Goal: Check status: Check status

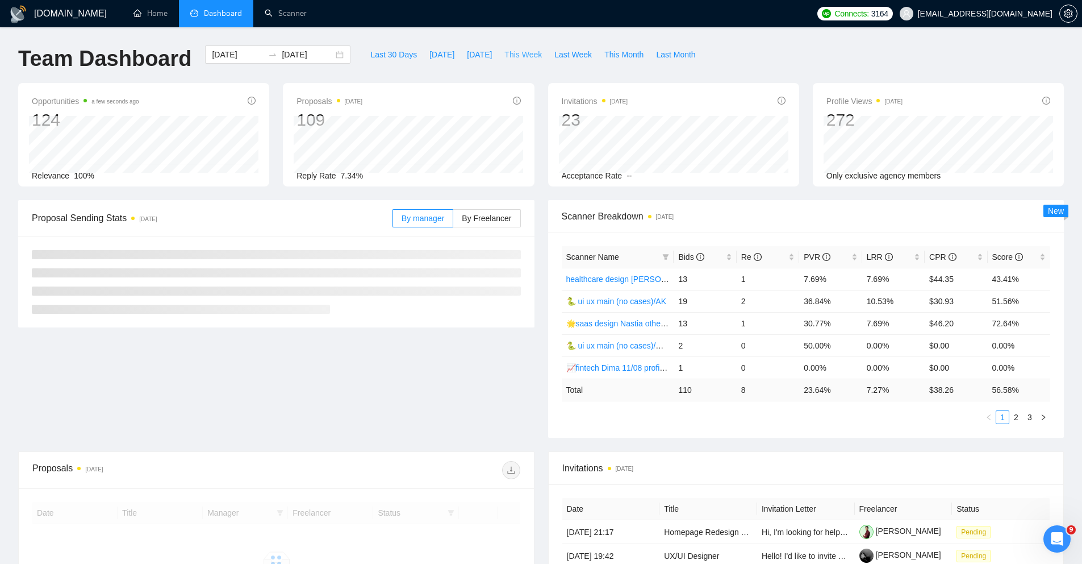
click at [528, 57] on span "This Week" at bounding box center [522, 54] width 37 height 12
type input "2025-09-15"
type input "2025-09-21"
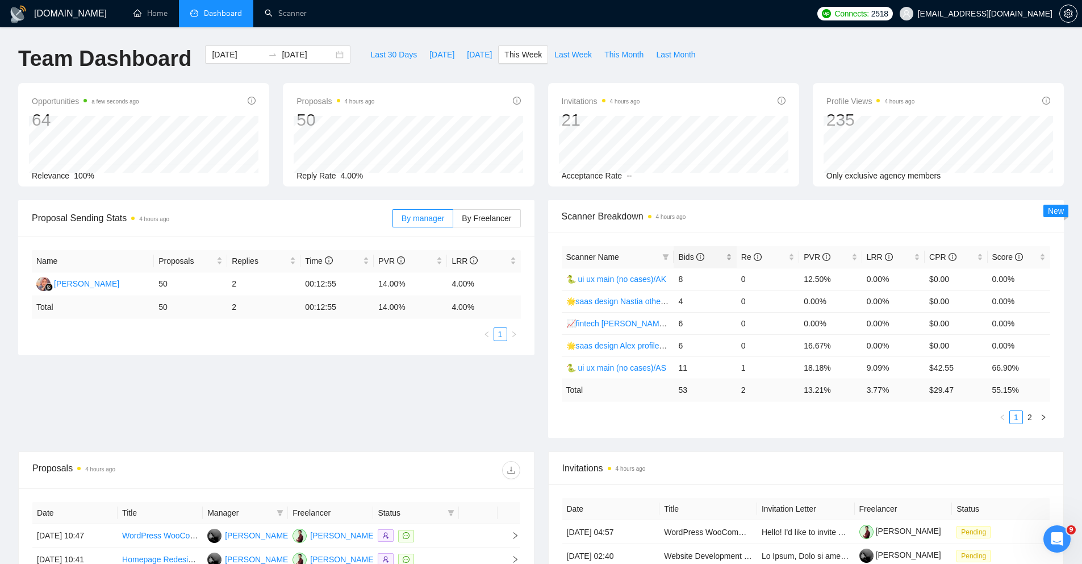
click at [730, 257] on div "Bids" at bounding box center [704, 257] width 53 height 12
click at [793, 256] on div "Re" at bounding box center [767, 257] width 53 height 12
click at [728, 258] on div "Bids" at bounding box center [704, 257] width 53 height 12
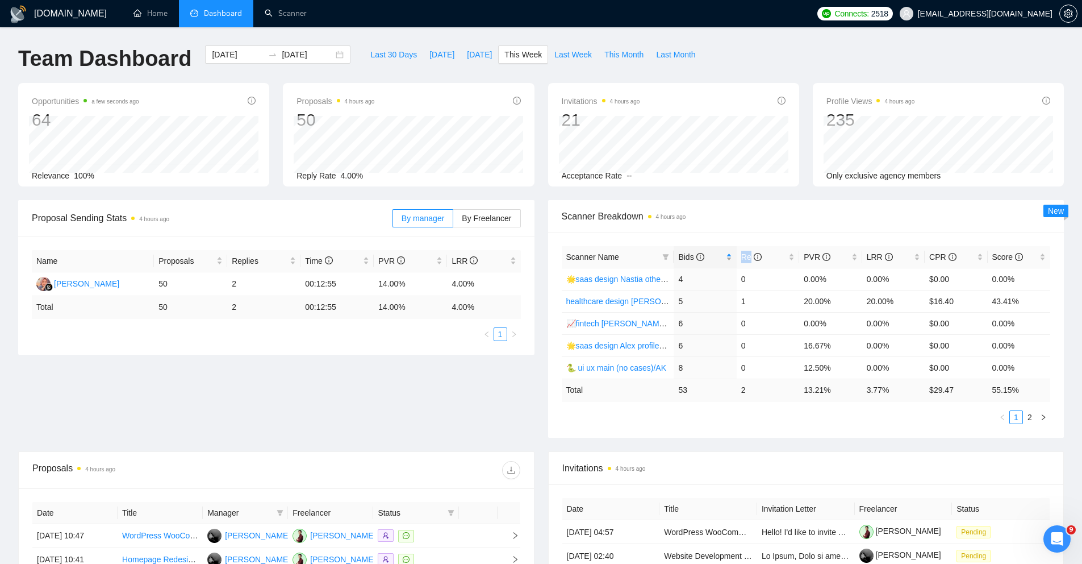
click at [728, 258] on div "Bids" at bounding box center [704, 257] width 53 height 12
click at [331, 56] on div "2025-09-15 2025-09-21" at bounding box center [277, 54] width 145 height 18
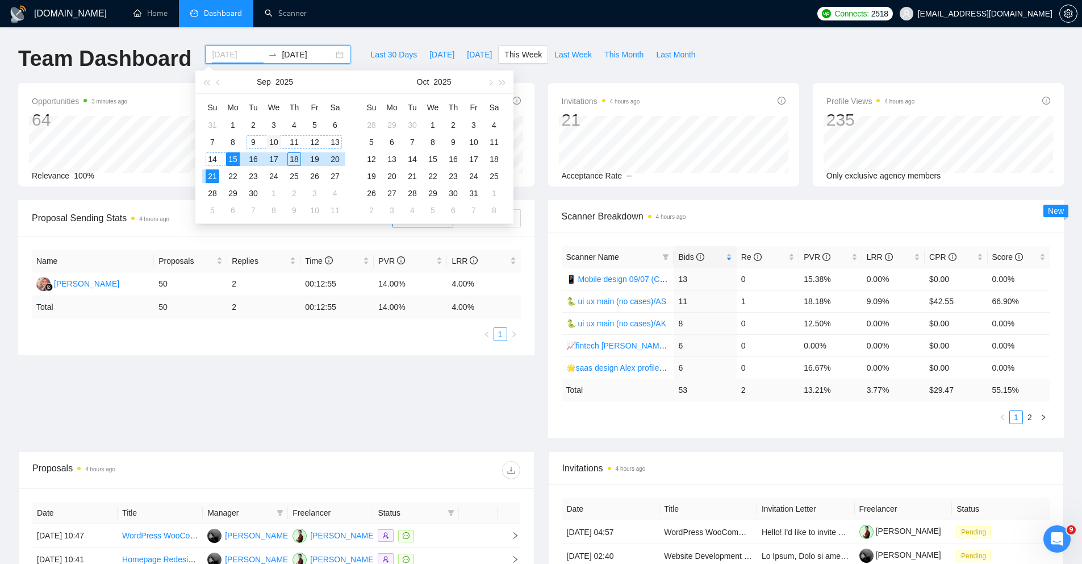
type input "[DATE]"
click at [274, 141] on div "10" at bounding box center [274, 142] width 14 height 14
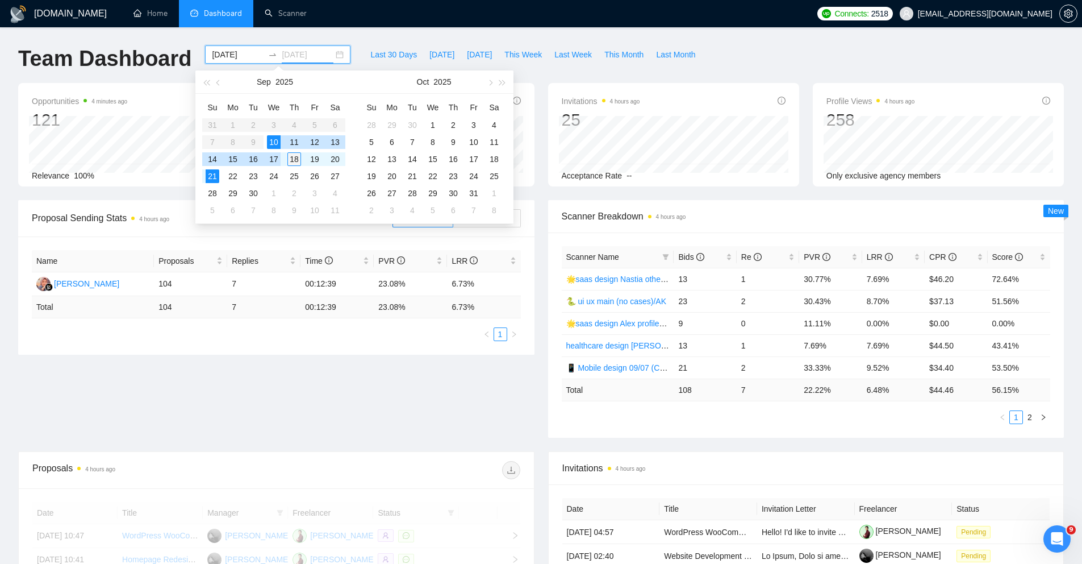
type input "[DATE]"
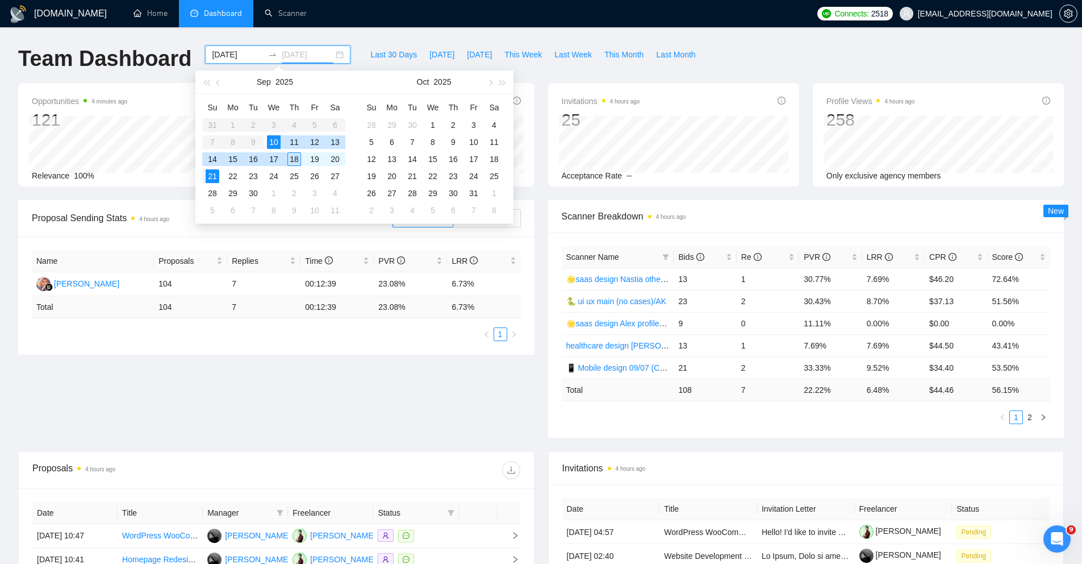
click at [288, 160] on div "18" at bounding box center [294, 159] width 14 height 14
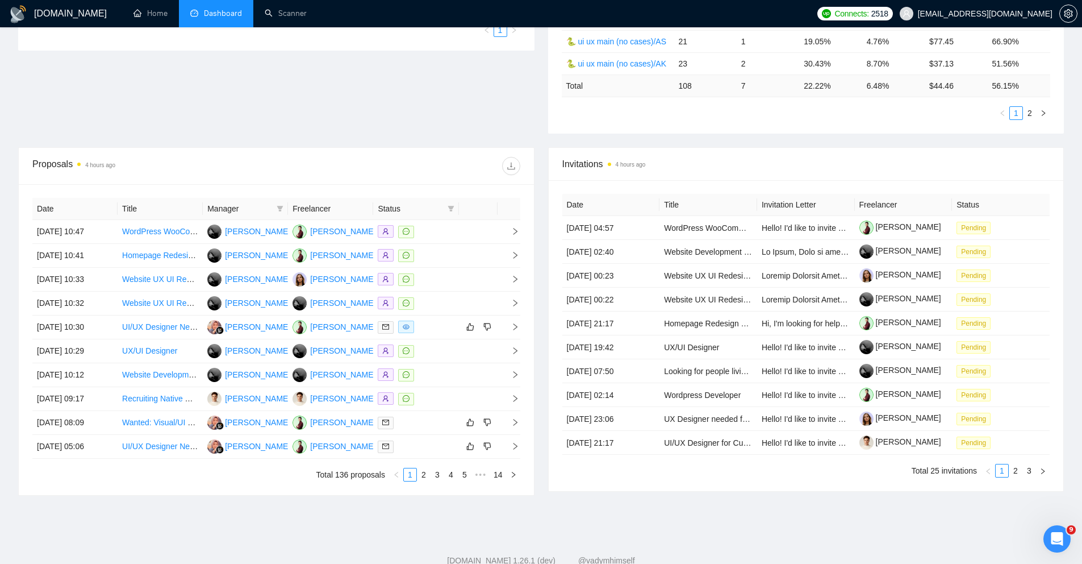
scroll to position [301, 0]
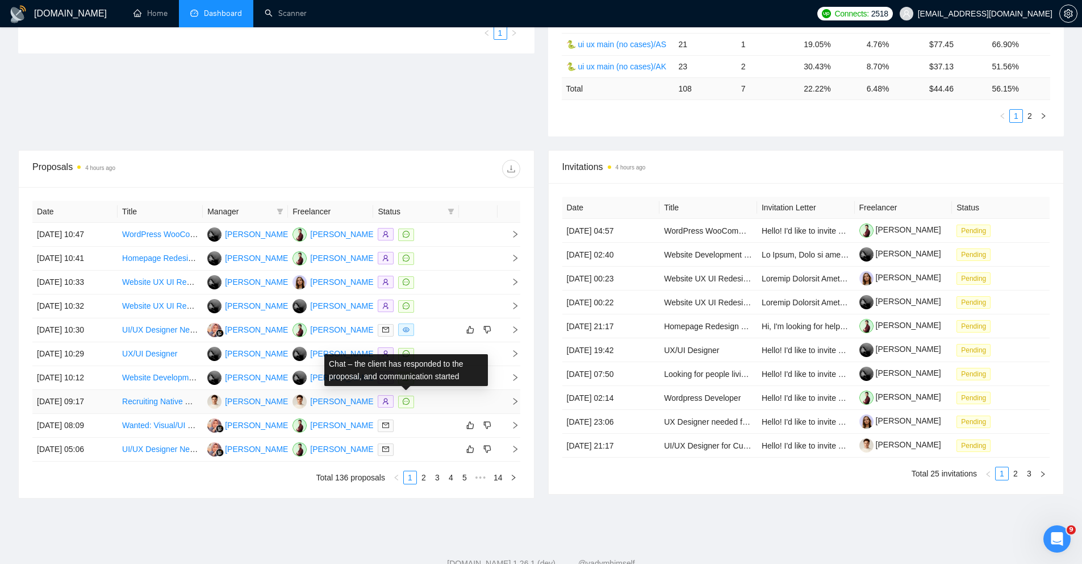
click at [406, 402] on icon "message" at bounding box center [406, 401] width 7 height 7
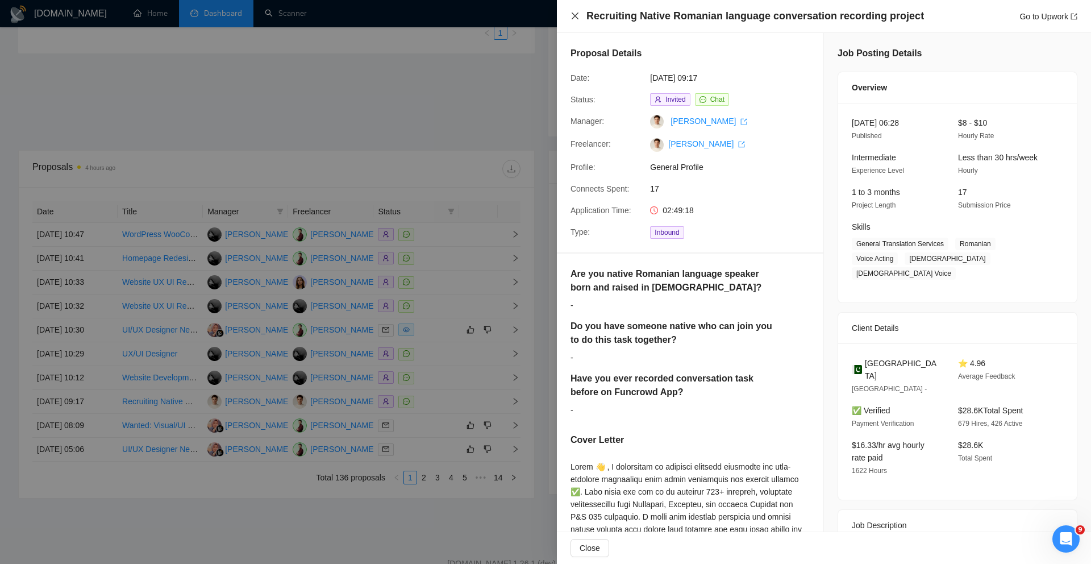
click at [575, 17] on icon "close" at bounding box center [575, 15] width 7 height 7
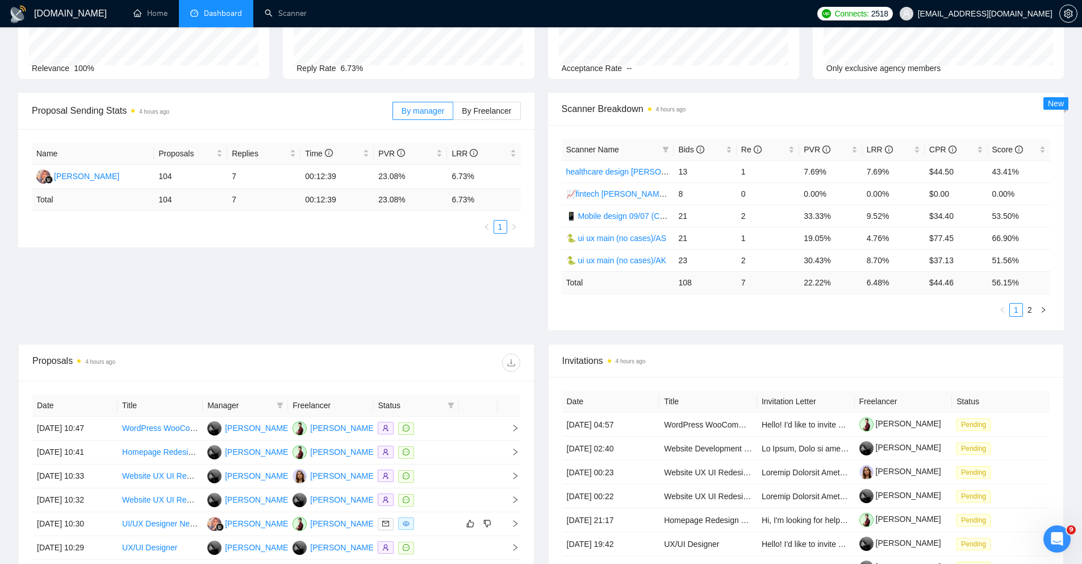
scroll to position [0, 0]
